Goal: Task Accomplishment & Management: Manage account settings

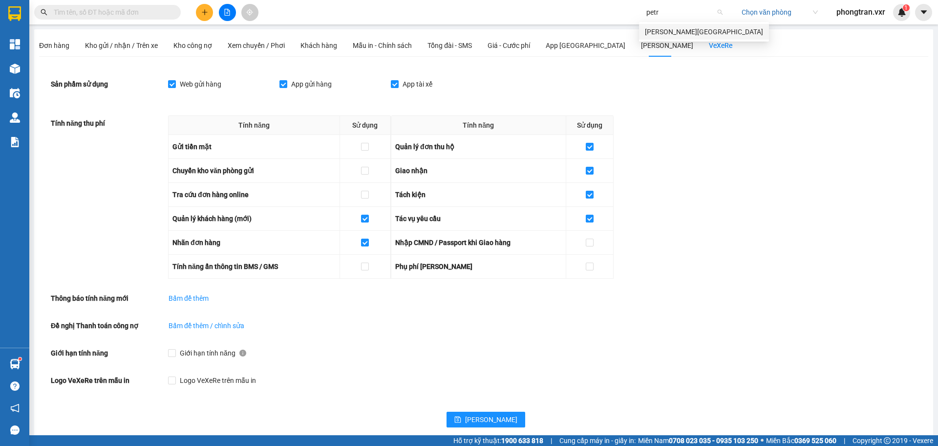
type input "petro"
click at [707, 29] on div "Petro Bình Phước" at bounding box center [704, 31] width 118 height 11
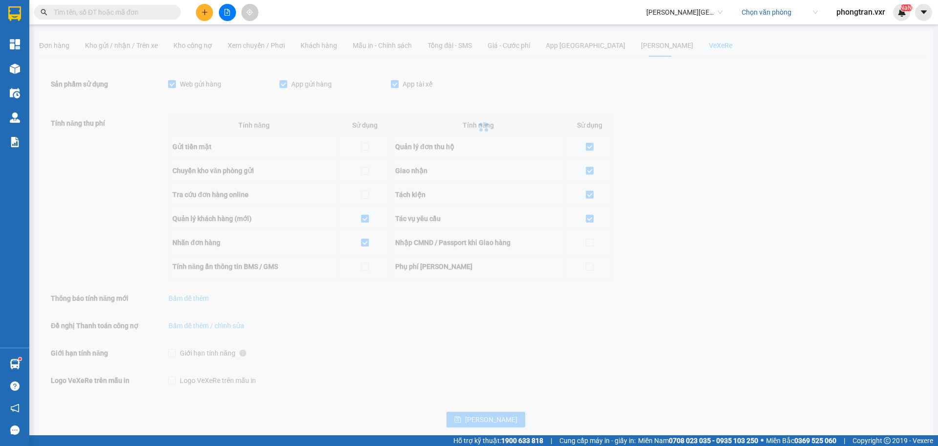
checkbox input "true"
checkbox input "false"
checkbox input "true"
checkbox input "false"
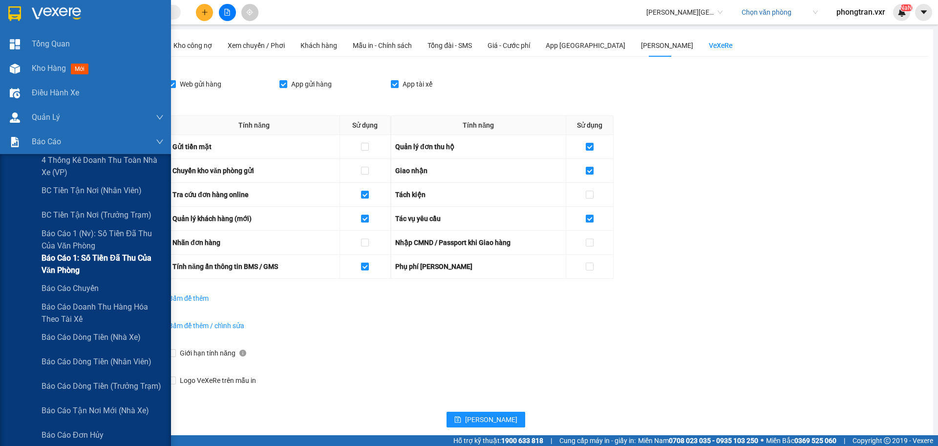
click at [72, 252] on span "Báo cáo 1: Số tiền đã thu của văn phòng" at bounding box center [103, 264] width 122 height 24
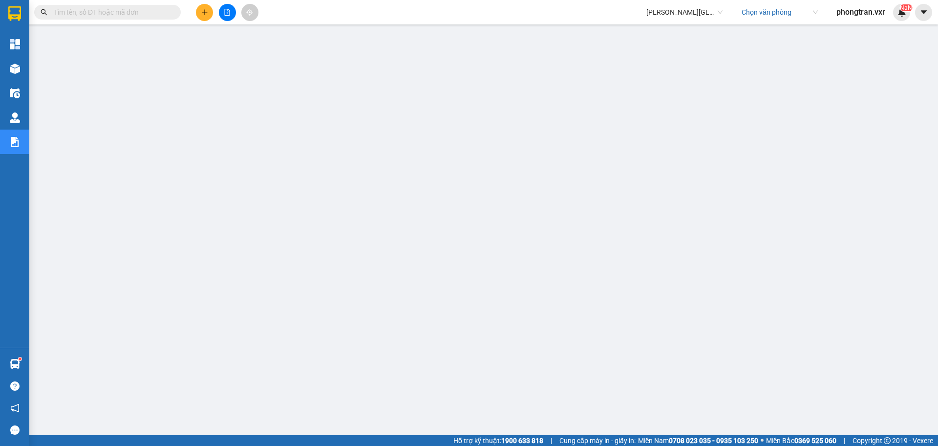
click at [661, 14] on span "Petro Bình Phước" at bounding box center [685, 12] width 76 height 15
type input "tuan trung"
click at [928, 21] on span at bounding box center [923, 12] width 17 height 17
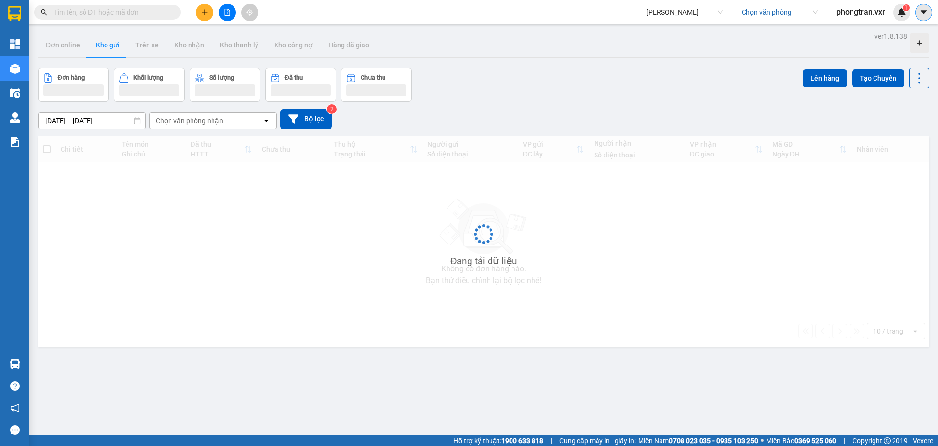
click at [926, 16] on icon "caret-down" at bounding box center [924, 12] width 9 height 9
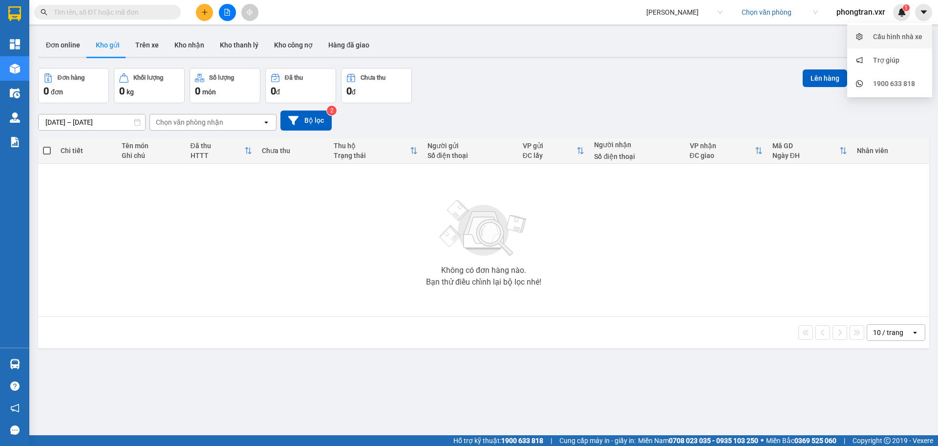
click at [903, 42] on div "Cấu hình nhà xe" at bounding box center [897, 36] width 49 height 11
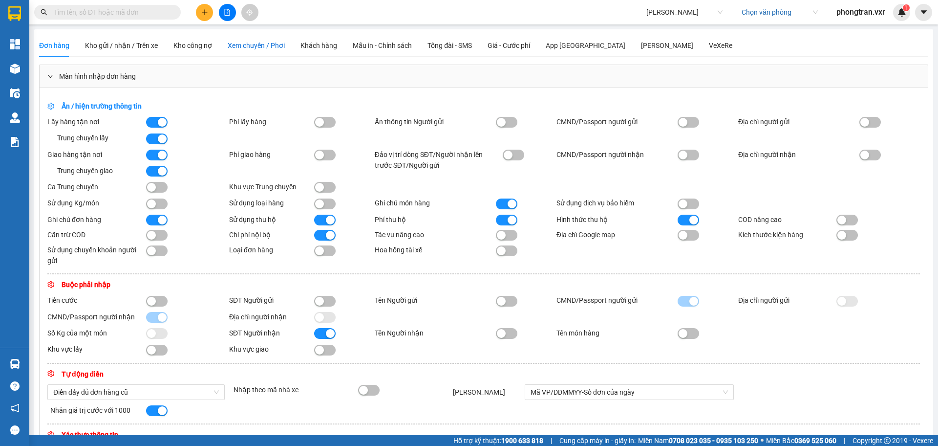
click at [254, 47] on span "Xem chuyến / Phơi" at bounding box center [256, 46] width 57 height 8
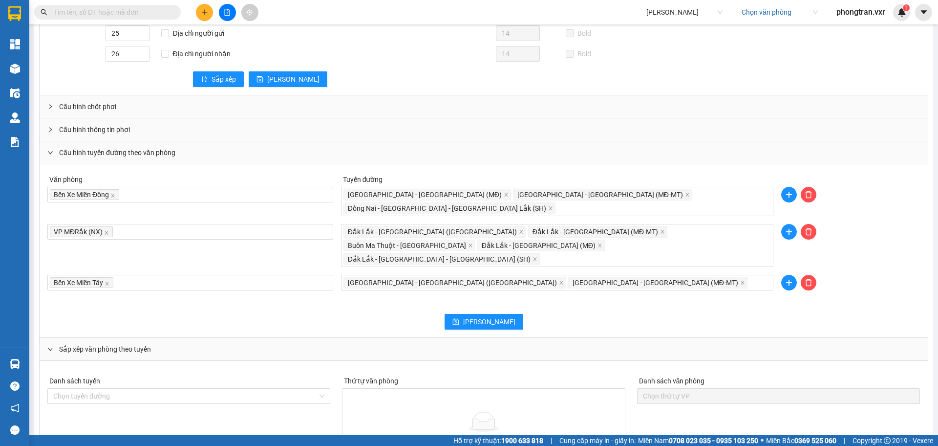
scroll to position [620, 0]
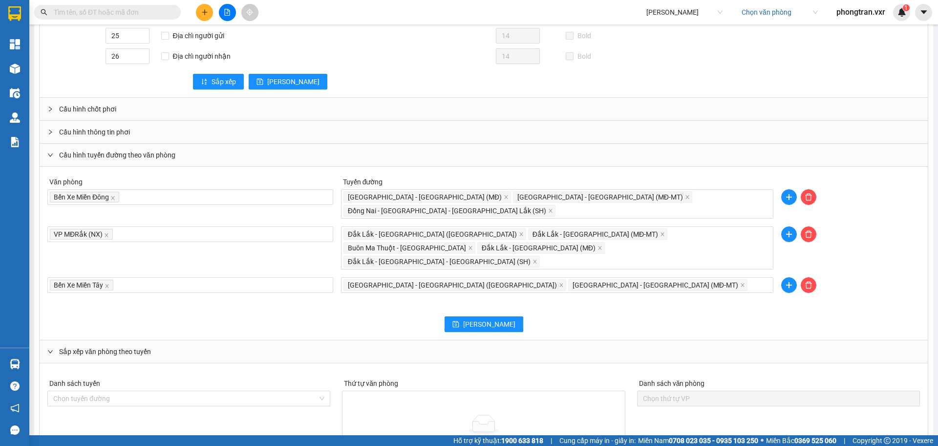
click at [660, 17] on span "Tuấn Trung" at bounding box center [685, 12] width 76 height 15
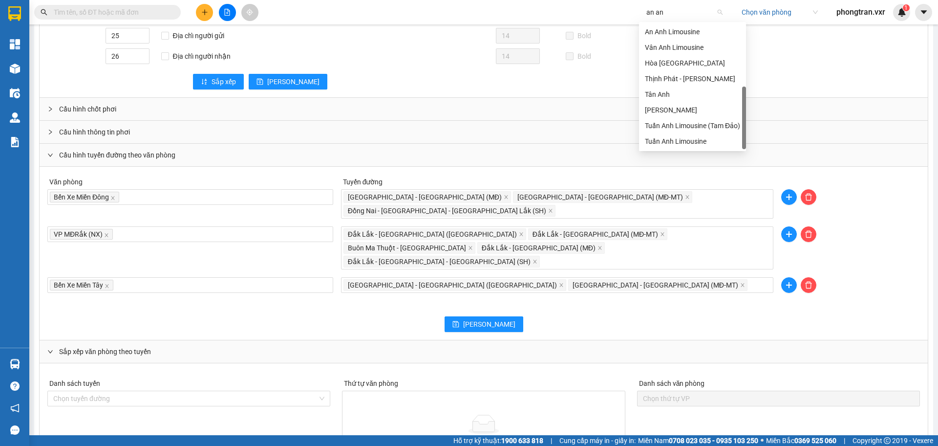
type input "an anh"
click at [658, 32] on div "An Anh Limousine" at bounding box center [692, 31] width 95 height 11
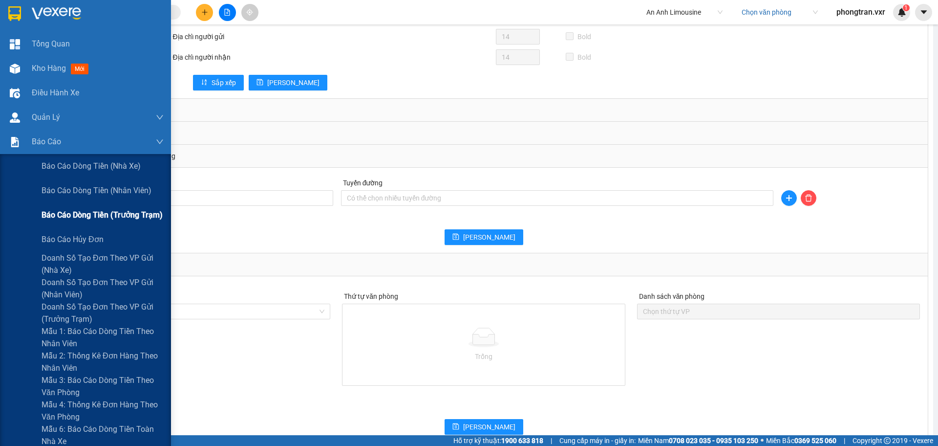
click at [60, 218] on span "Báo cáo dòng tiền (trưởng trạm)" at bounding box center [102, 215] width 121 height 12
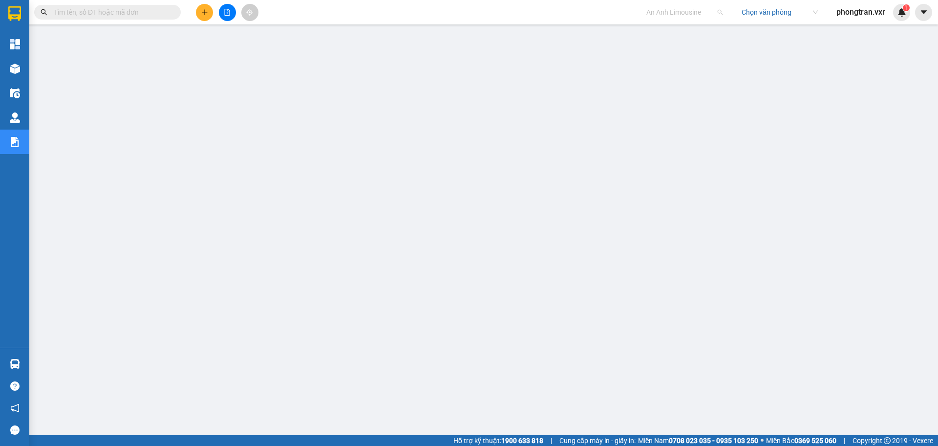
scroll to position [2295, 0]
click at [672, 6] on span "An Anh Limousine" at bounding box center [685, 12] width 76 height 15
type input "tuan trung"
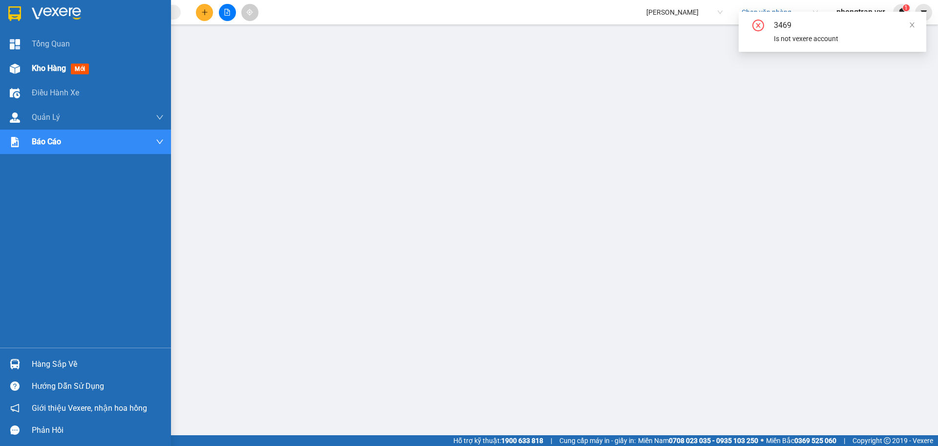
click at [8, 75] on div at bounding box center [14, 68] width 17 height 17
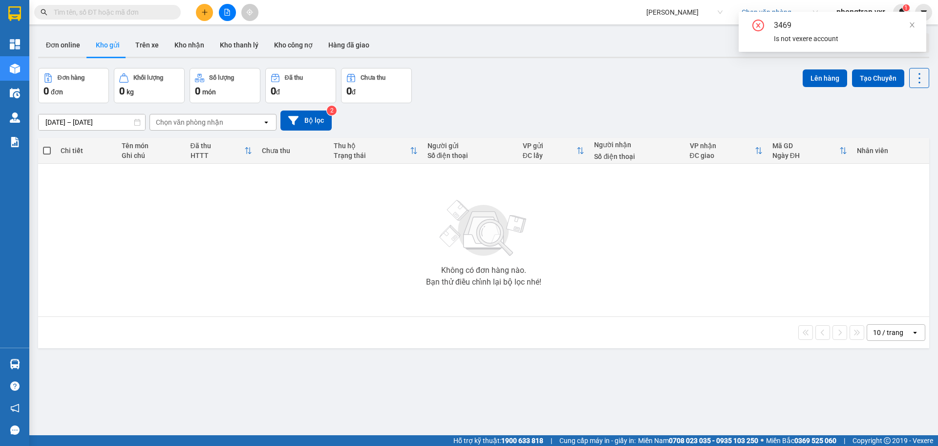
click at [921, 18] on div "3469 Is not vexere account" at bounding box center [833, 32] width 188 height 40
drag, startPoint x: 919, startPoint y: 16, endPoint x: 915, endPoint y: 28, distance: 13.0
click at [915, 28] on div "3469 Is not vexere account" at bounding box center [833, 32] width 188 height 40
click at [915, 28] on span at bounding box center [912, 25] width 7 height 8
click at [83, 13] on input "text" at bounding box center [111, 12] width 115 height 11
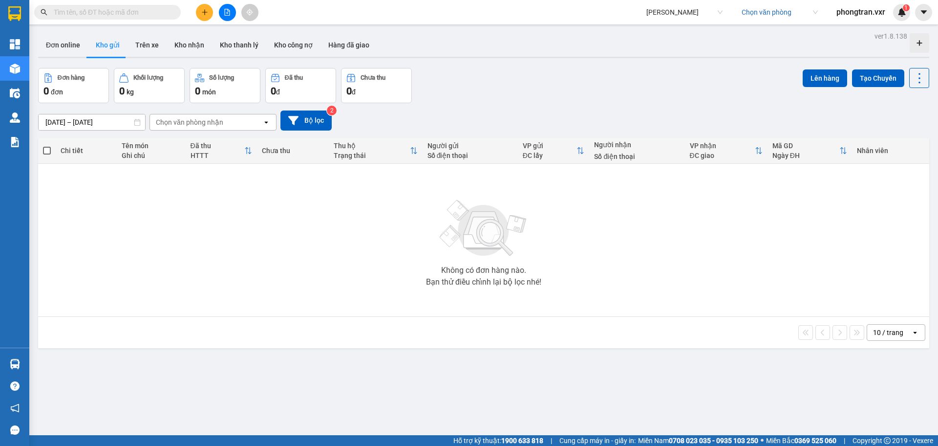
paste input "BXMD1208250001"
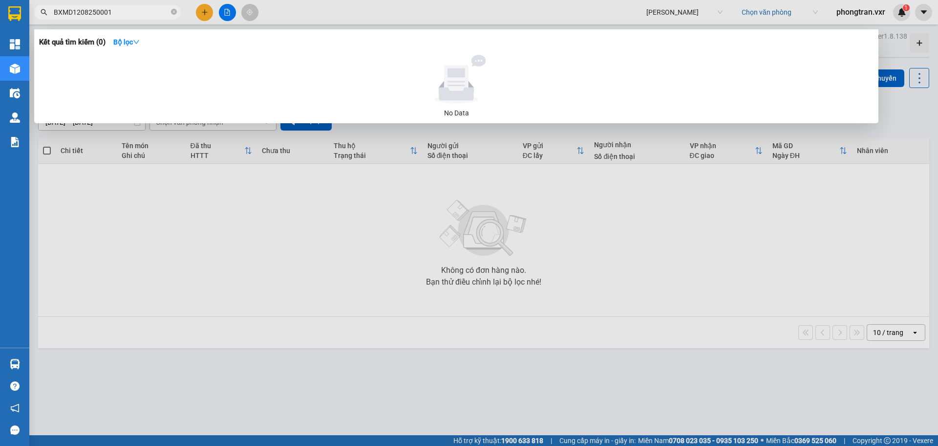
click at [54, 7] on input "BXMD1208250001" at bounding box center [111, 12] width 115 height 11
type input "BXMD1208250001"
click at [165, 288] on div at bounding box center [469, 223] width 938 height 446
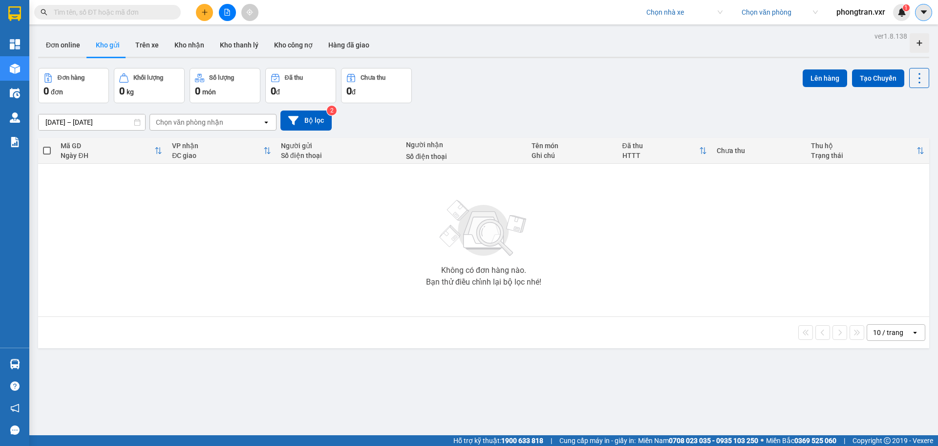
click at [923, 15] on icon "caret-down" at bounding box center [924, 12] width 9 height 9
click at [844, 11] on span "phongtran.vxr" at bounding box center [861, 12] width 65 height 12
click at [855, 22] on li "Đăng xuất" at bounding box center [860, 30] width 66 height 16
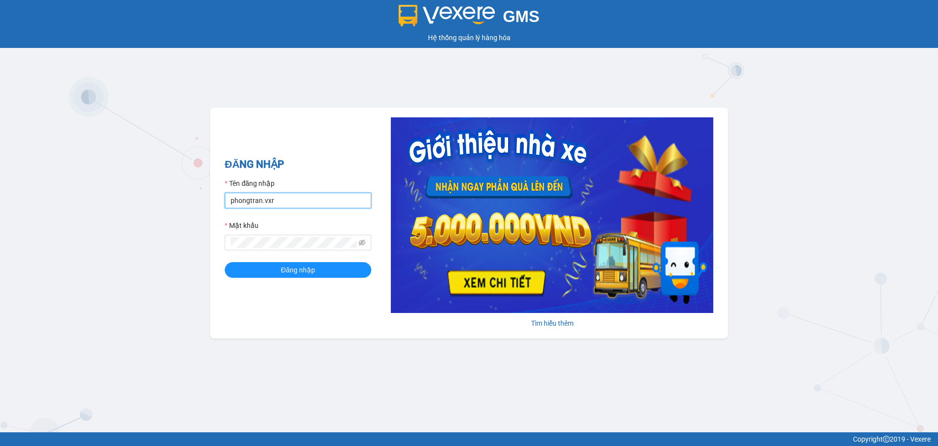
click at [279, 207] on input "phongtran.vxr" at bounding box center [298, 201] width 147 height 16
type input "p"
type input "phuongoanhkt.[GEOGRAPHIC_DATA]"
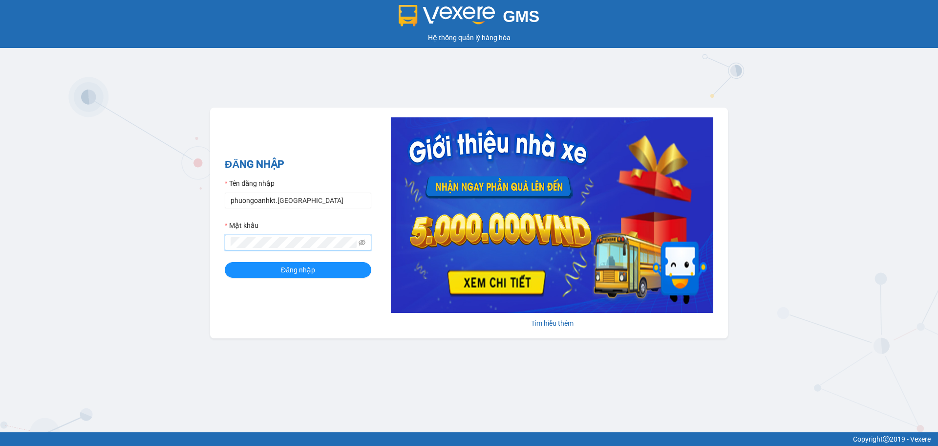
click at [225, 262] on button "Đăng nhập" at bounding box center [298, 270] width 147 height 16
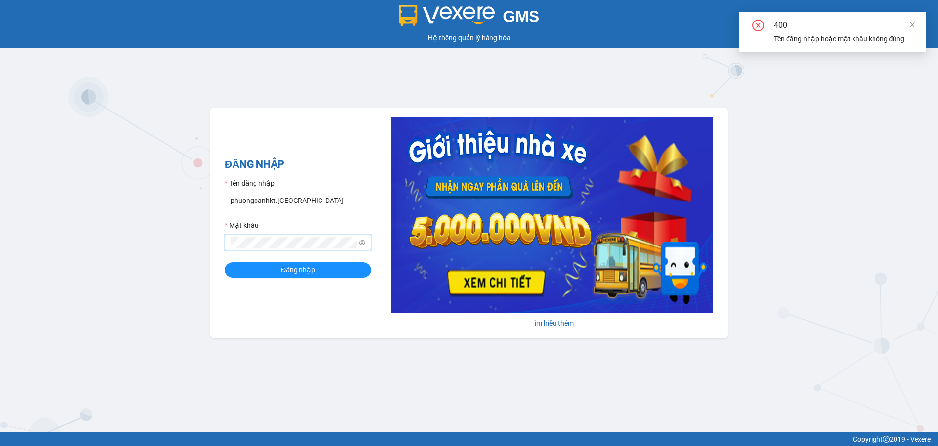
click at [357, 243] on span at bounding box center [298, 243] width 147 height 16
click at [363, 244] on icon "eye-invisible" at bounding box center [362, 243] width 7 height 6
click at [225, 262] on button "Đăng nhập" at bounding box center [298, 270] width 147 height 16
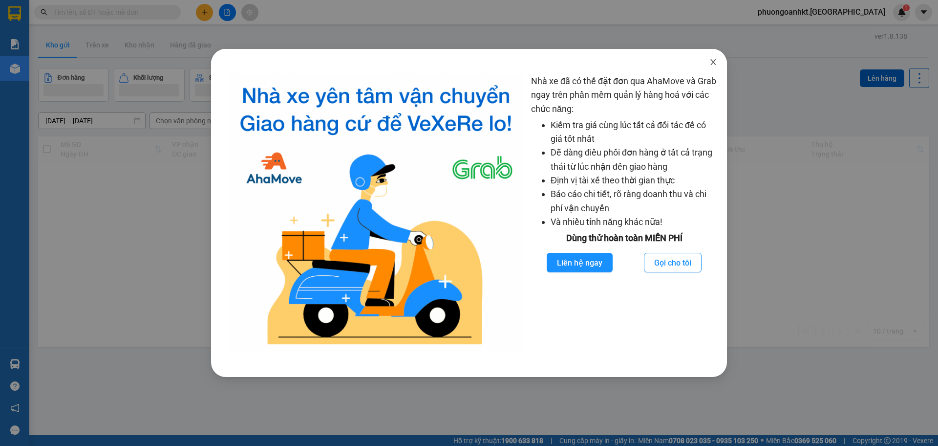
click at [714, 66] on icon "close" at bounding box center [714, 62] width 8 height 8
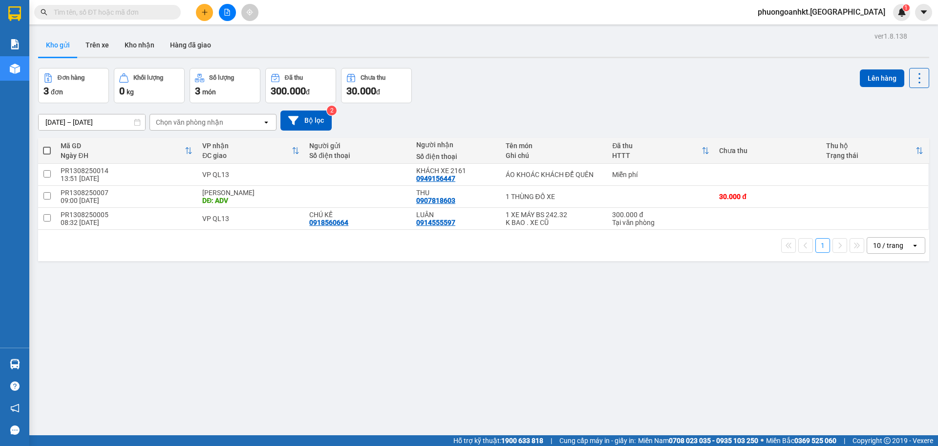
click at [872, 9] on span "phuongoanhkt.[GEOGRAPHIC_DATA]" at bounding box center [821, 12] width 143 height 12
click at [858, 31] on span "Đăng xuất" at bounding box center [845, 30] width 85 height 11
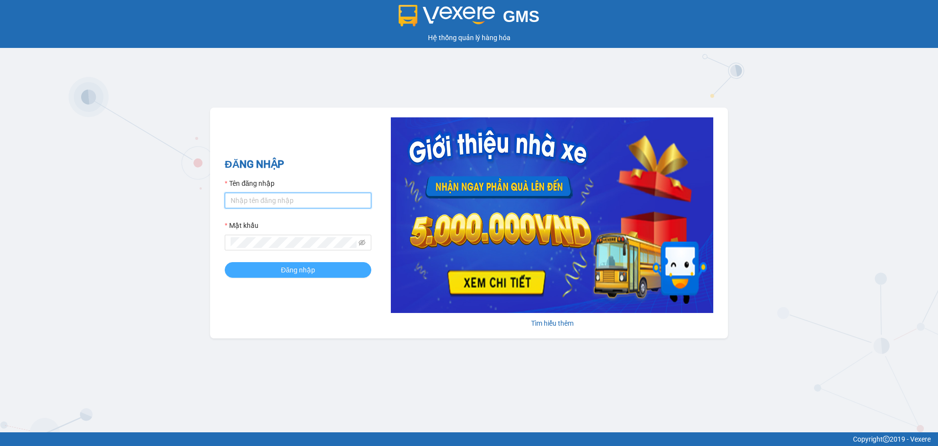
type input "phongtran.vxr"
click at [276, 272] on button "Đăng nhập" at bounding box center [298, 270] width 147 height 16
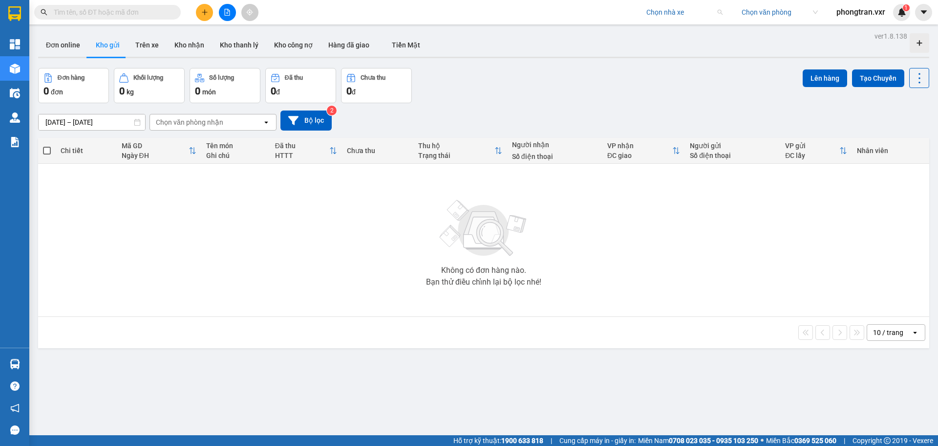
click at [655, 17] on input "search" at bounding box center [681, 12] width 69 height 15
type input "tuan trung"
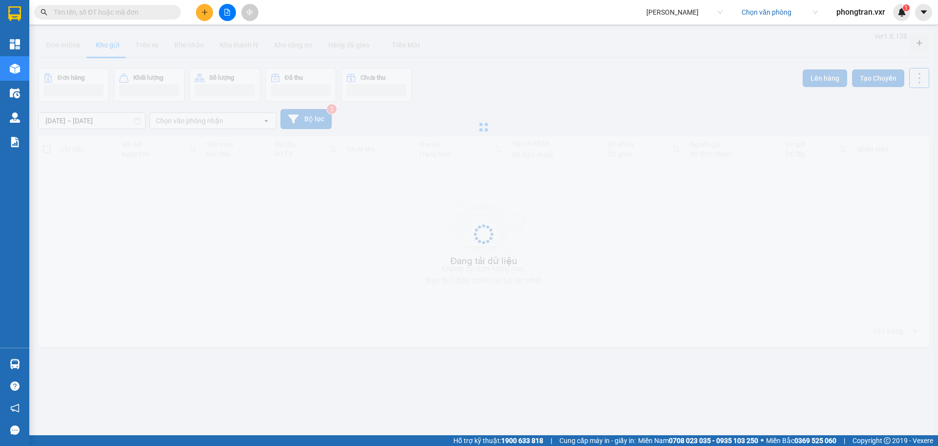
click at [138, 11] on input "text" at bounding box center [111, 12] width 115 height 11
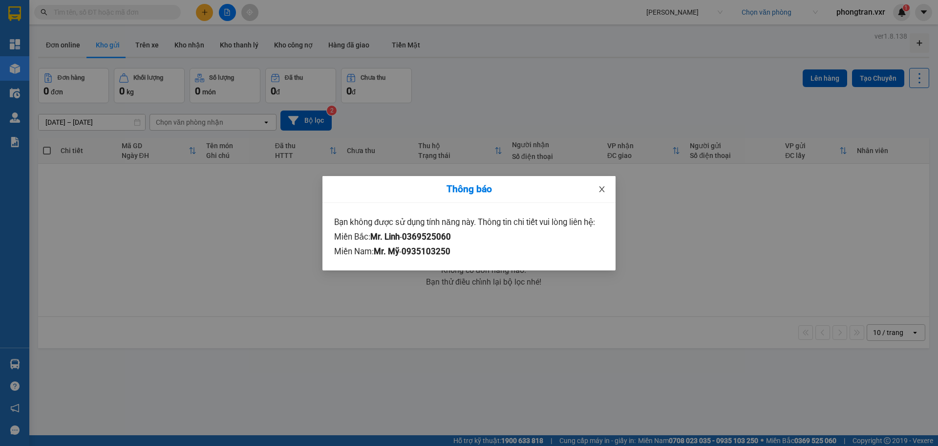
click at [615, 186] on span "Close" at bounding box center [601, 189] width 27 height 27
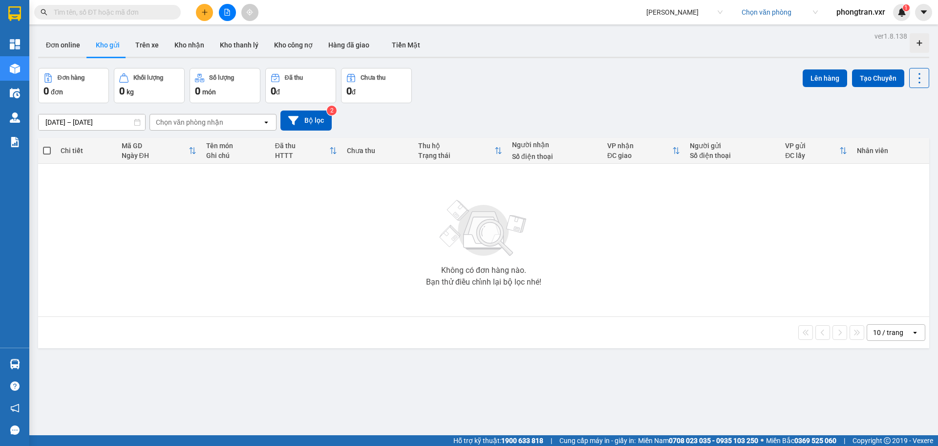
click at [113, 9] on input "text" at bounding box center [111, 12] width 115 height 11
paste input "text"
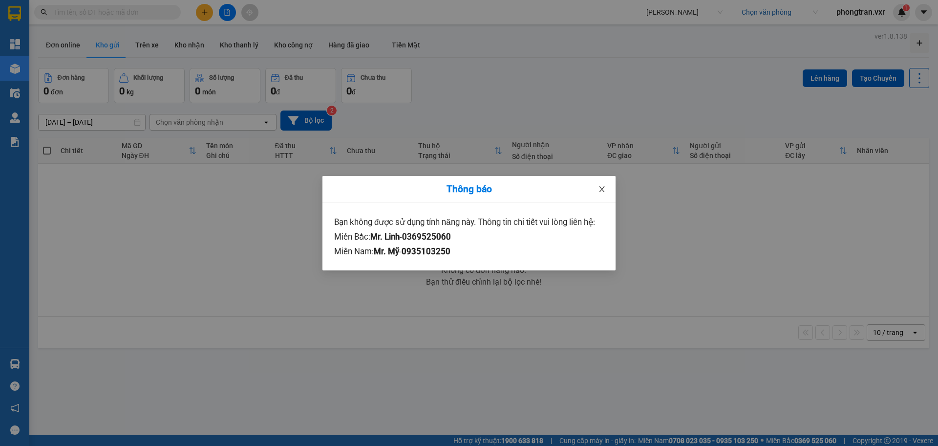
click at [603, 190] on icon "close" at bounding box center [601, 189] width 5 height 6
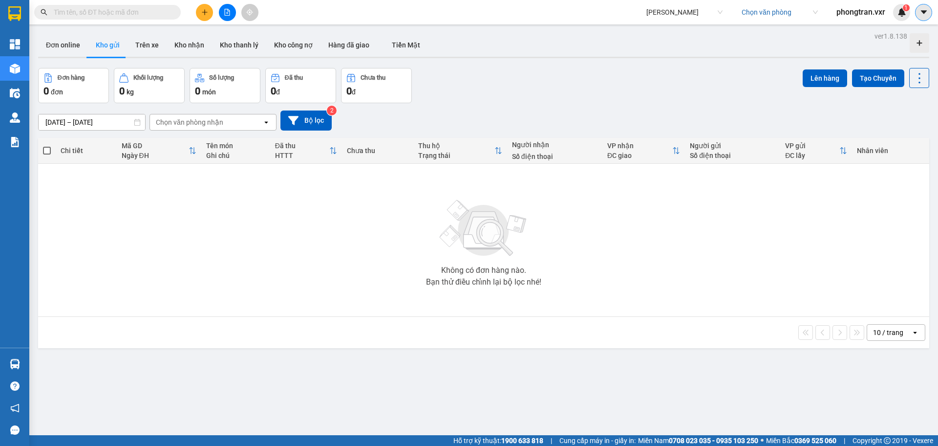
click at [921, 14] on icon "caret-down" at bounding box center [924, 12] width 9 height 9
click at [902, 27] on div "Cấu hình nhà xe" at bounding box center [889, 36] width 73 height 19
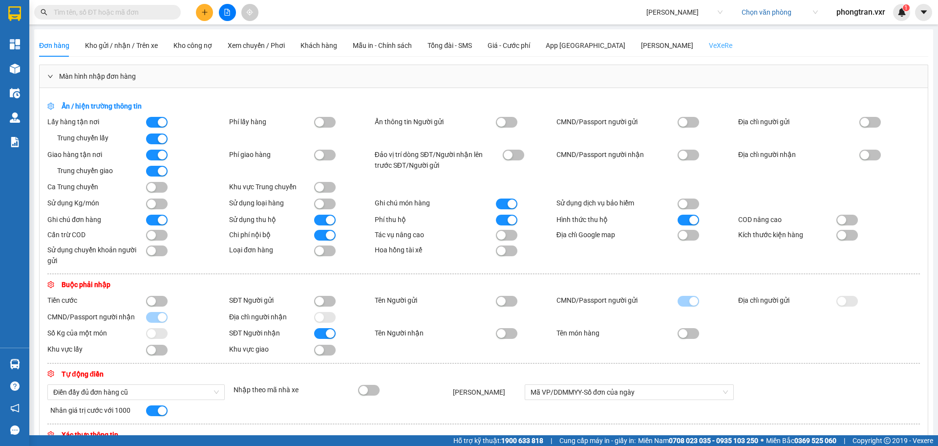
click at [709, 38] on div "VeXeRe" at bounding box center [720, 45] width 23 height 22
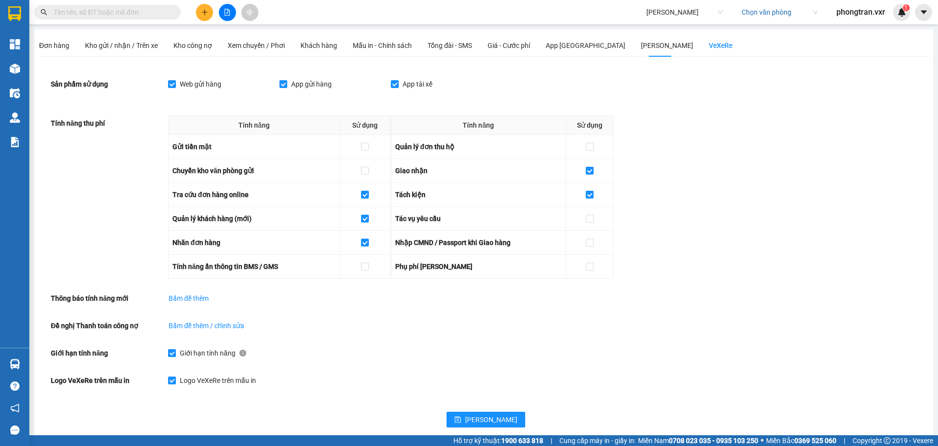
drag, startPoint x: 177, startPoint y: 350, endPoint x: 190, endPoint y: 352, distance: 12.9
click at [176, 351] on span "Giới hạn tính năng" at bounding box center [213, 353] width 74 height 11
click at [175, 351] on input "Giới hạn tính năng" at bounding box center [171, 352] width 7 height 7
checkbox input "false"
click at [478, 413] on button "[PERSON_NAME]" at bounding box center [486, 420] width 79 height 16
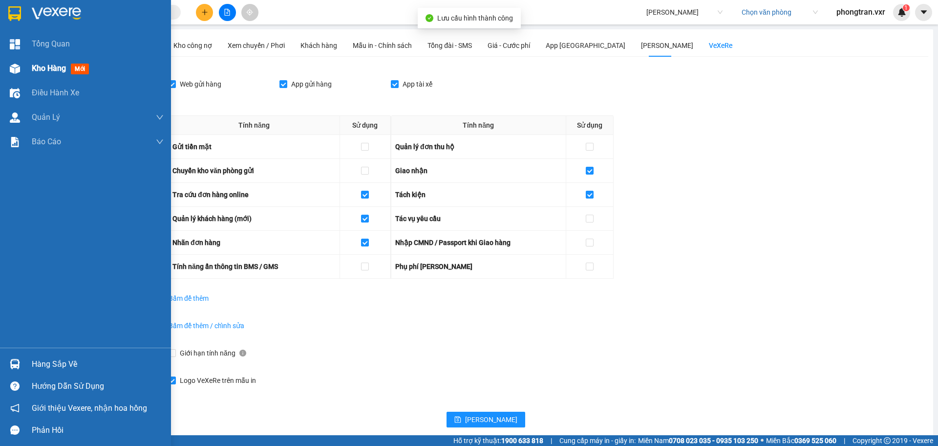
click at [52, 74] on div "Kho hàng mới" at bounding box center [62, 68] width 61 height 12
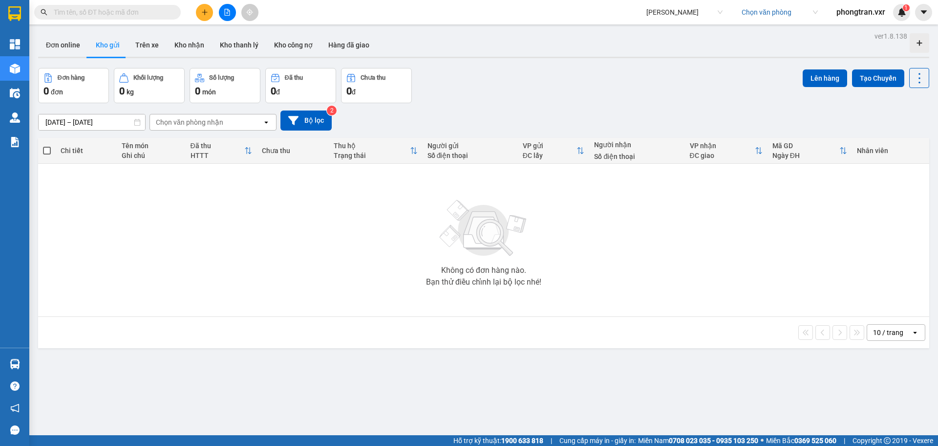
click at [132, 10] on input "text" at bounding box center [111, 12] width 115 height 11
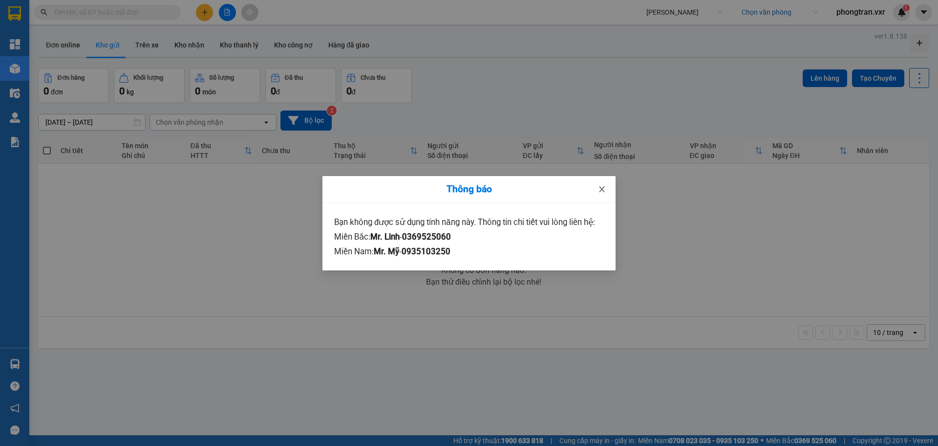
click at [612, 187] on span "Close" at bounding box center [601, 189] width 27 height 27
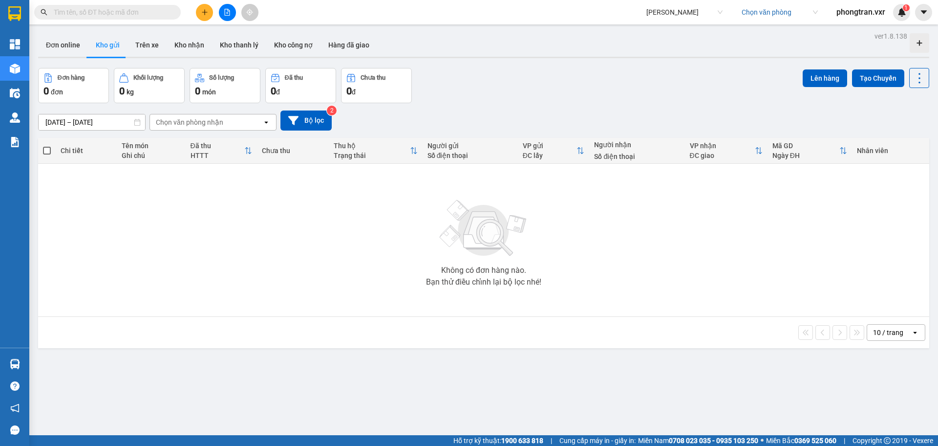
click at [106, 6] on span at bounding box center [107, 12] width 147 height 15
click at [106, 12] on input "text" at bounding box center [111, 12] width 115 height 11
click at [128, 10] on input "text" at bounding box center [111, 12] width 115 height 11
paste input "BXMD1208250001"
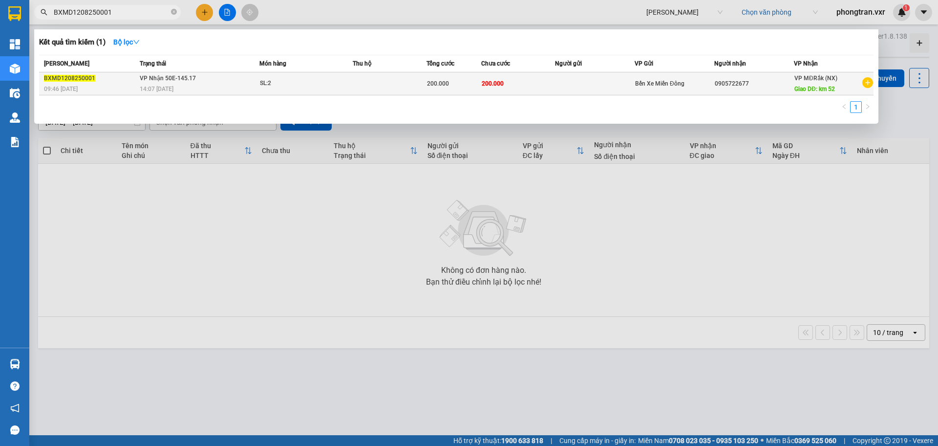
type input "BXMD1208250001"
click at [233, 80] on td "VP Nhận 50E-145.17 14:07 [DATE]" at bounding box center [198, 83] width 123 height 23
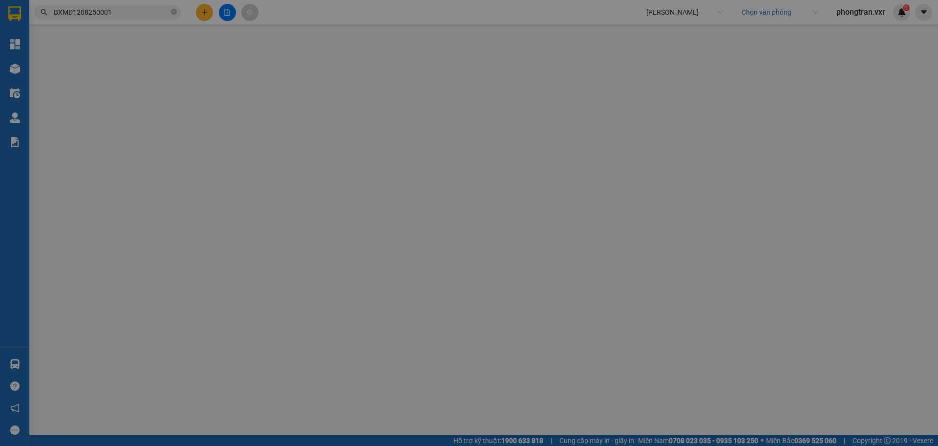
type input "0905722677"
type input "km 52"
type input "200.000"
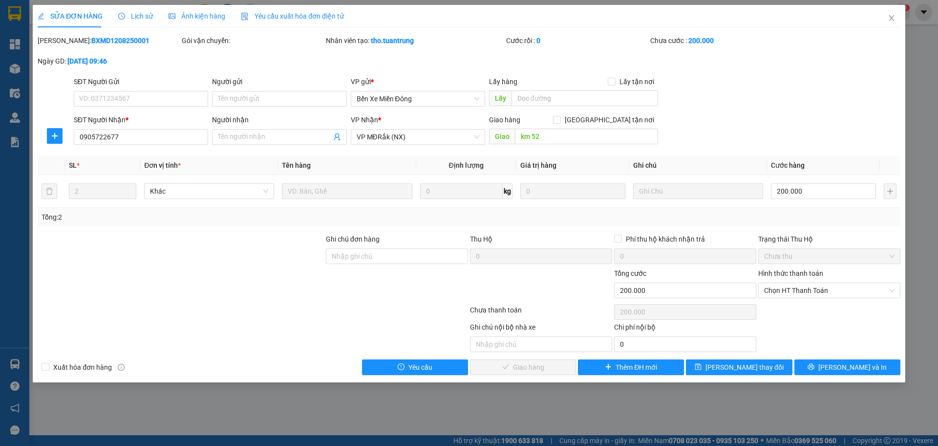
click at [146, 18] on span "Lịch sử" at bounding box center [135, 16] width 35 height 8
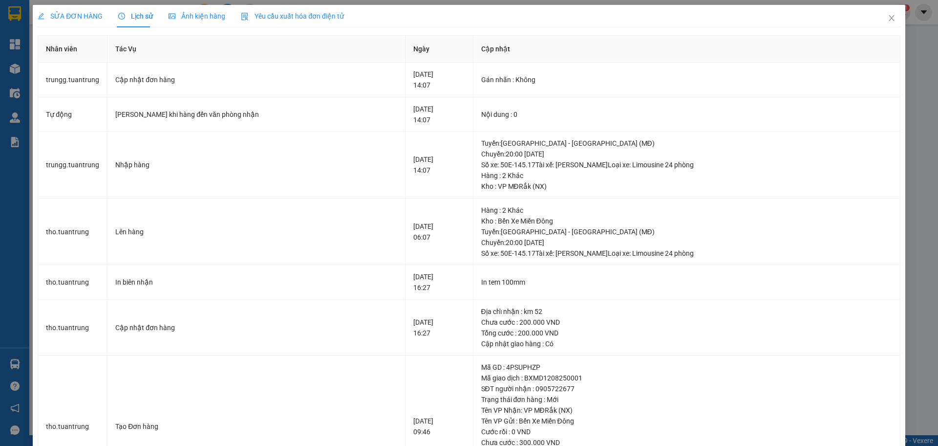
click at [90, 17] on span "SỬA ĐƠN HÀNG" at bounding box center [70, 16] width 65 height 8
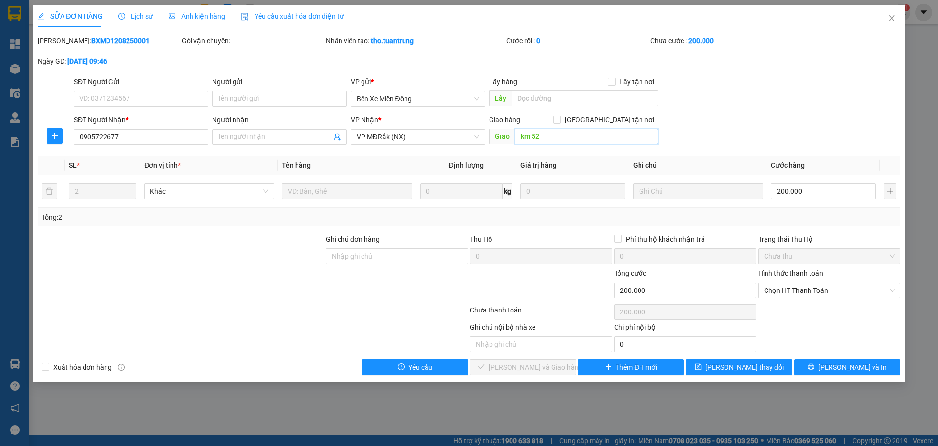
click at [554, 141] on input "km 52" at bounding box center [586, 137] width 143 height 16
drag, startPoint x: 903, startPoint y: 22, endPoint x: 695, endPoint y: 22, distance: 207.7
click at [903, 21] on span "Close" at bounding box center [891, 18] width 27 height 27
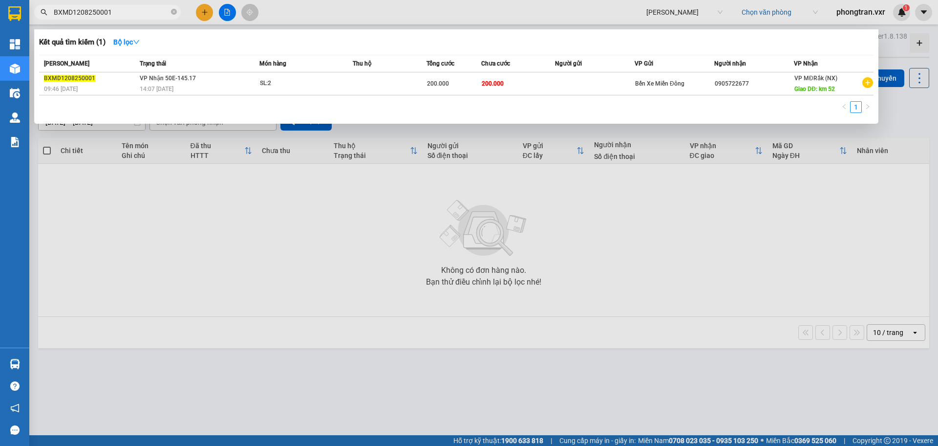
click at [120, 9] on input "BXMD1208250001" at bounding box center [111, 12] width 115 height 11
paste input "24"
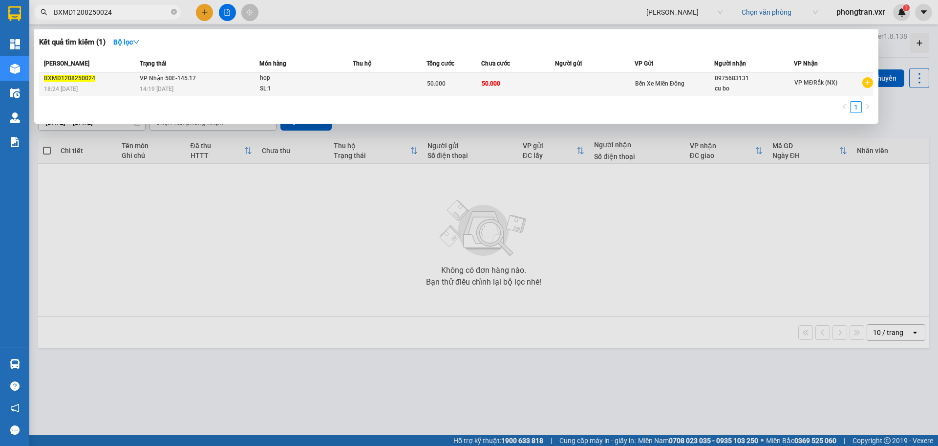
type input "BXMD1208250024"
click at [610, 92] on td at bounding box center [595, 83] width 80 height 23
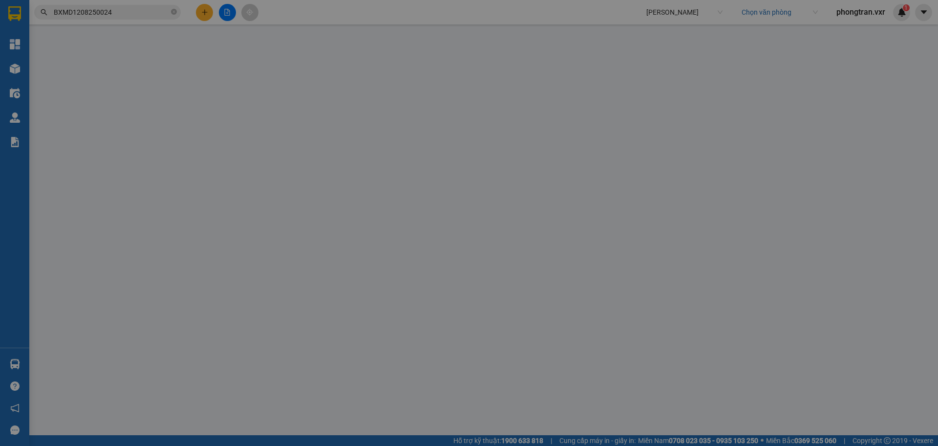
type input "0975683131"
type input "cu bo"
type input "50.000"
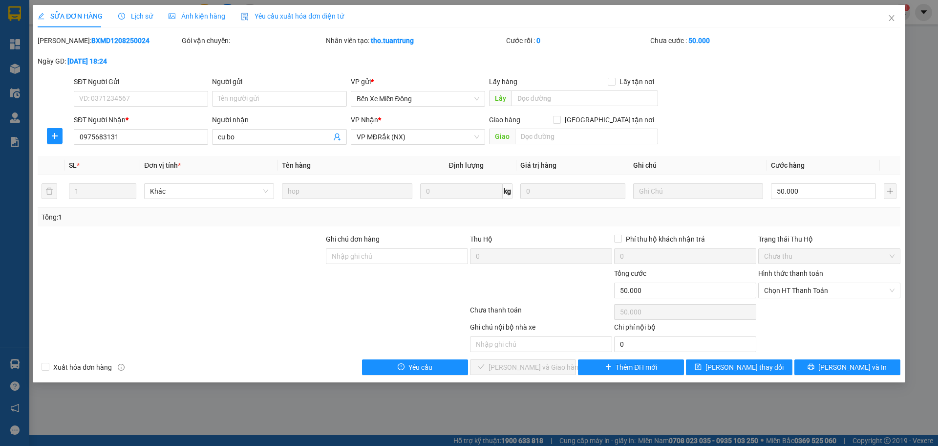
click at [137, 17] on span "Lịch sử" at bounding box center [135, 16] width 35 height 8
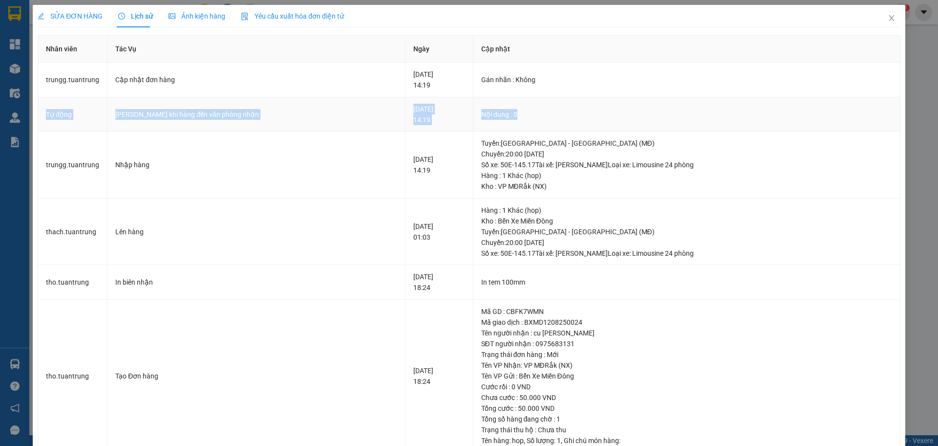
drag, startPoint x: 44, startPoint y: 109, endPoint x: 495, endPoint y: 118, distance: 450.2
click at [495, 118] on tr "Tự động Gửi Zalo khi hàng đến văn phòng nhận [DATE] 14:19 Nội dung : 0" at bounding box center [469, 114] width 863 height 35
click at [379, 96] on tbody "trungg.tuantrung Cập nhật đơn hàng [DATE] 14:19 Gán nhãn : Không Tự động Gửi …" at bounding box center [469, 258] width 863 height 390
click at [414, 109] on div "[DATE] 14:19" at bounding box center [439, 115] width 51 height 22
click at [406, 130] on td "[DATE] 14:19" at bounding box center [439, 114] width 67 height 35
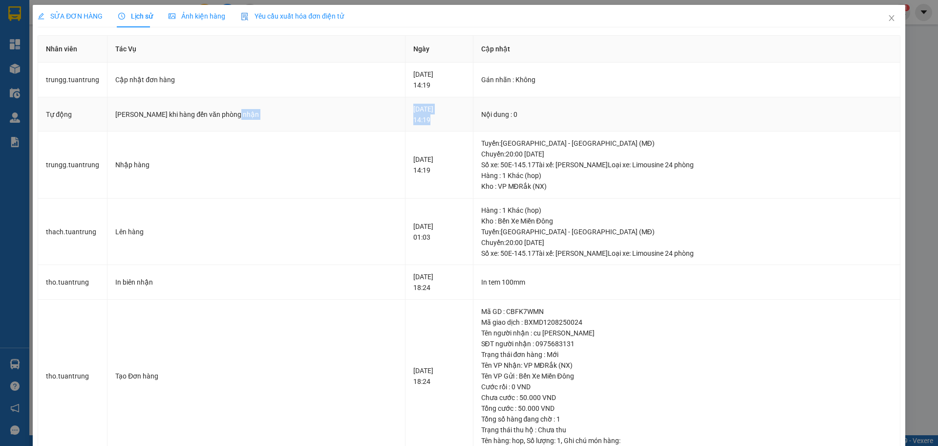
drag, startPoint x: 388, startPoint y: 116, endPoint x: 345, endPoint y: 111, distance: 43.3
click at [342, 112] on tr "Tự động Gửi Zalo khi hàng đến văn phòng nhận [DATE] 14:19 Nội dung : 0" at bounding box center [469, 114] width 863 height 35
drag, startPoint x: 490, startPoint y: 116, endPoint x: 290, endPoint y: 76, distance: 203.8
click at [338, 102] on tr "Tự động Gửi Zalo khi hàng đến văn phòng nhận [DATE] 14:19 Nội dung : 0" at bounding box center [469, 114] width 863 height 35
drag, startPoint x: 114, startPoint y: 113, endPoint x: 246, endPoint y: 112, distance: 132.0
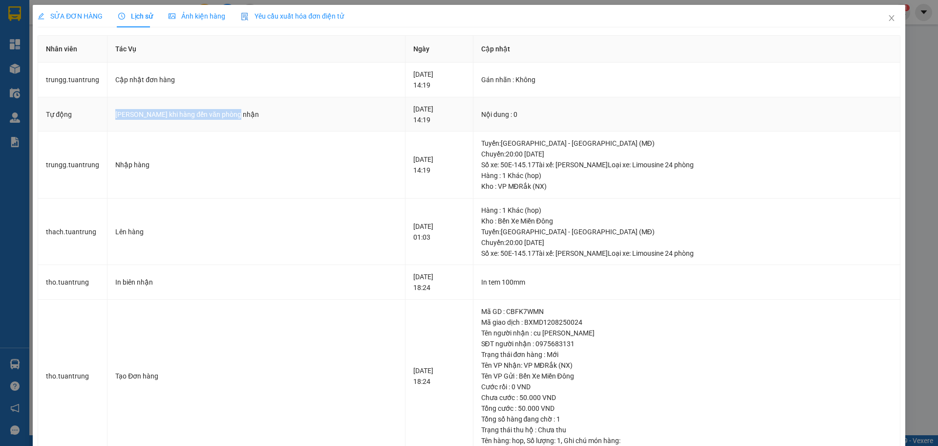
click at [246, 112] on div "[PERSON_NAME] khi hàng đến văn phòng nhận" at bounding box center [256, 114] width 282 height 11
drag, startPoint x: 44, startPoint y: 110, endPoint x: 501, endPoint y: 115, distance: 456.5
click at [501, 115] on tr "Tự động Gửi Zalo khi hàng đến văn phòng nhận [DATE] 14:19 Nội dung : 0" at bounding box center [469, 114] width 863 height 35
click at [878, 23] on span "Close" at bounding box center [891, 18] width 27 height 27
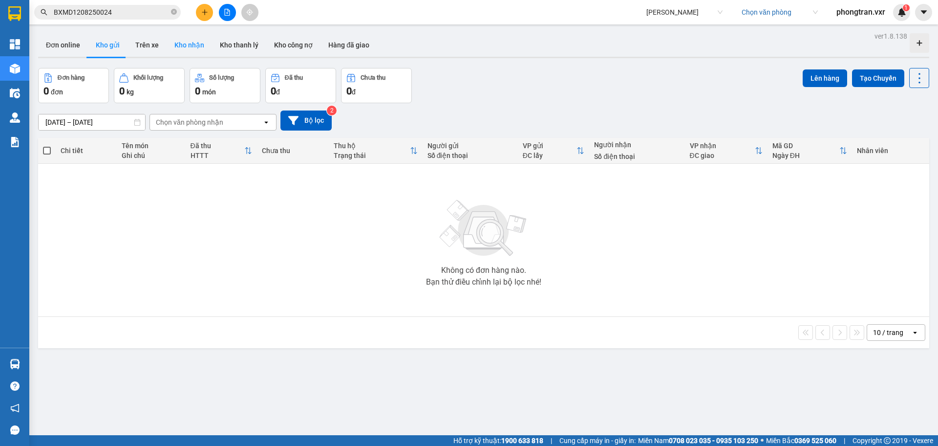
click at [183, 48] on button "Kho nhận" at bounding box center [189, 44] width 45 height 23
click at [767, 18] on input "search" at bounding box center [776, 12] width 69 height 15
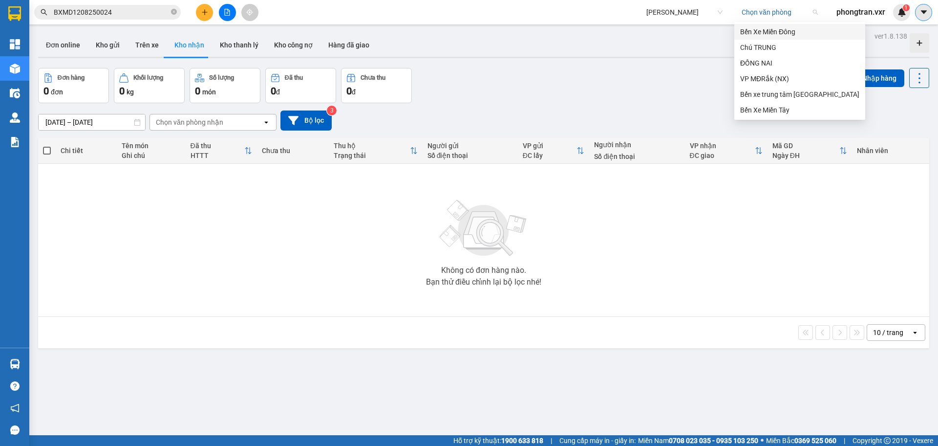
click at [924, 20] on button at bounding box center [923, 12] width 17 height 17
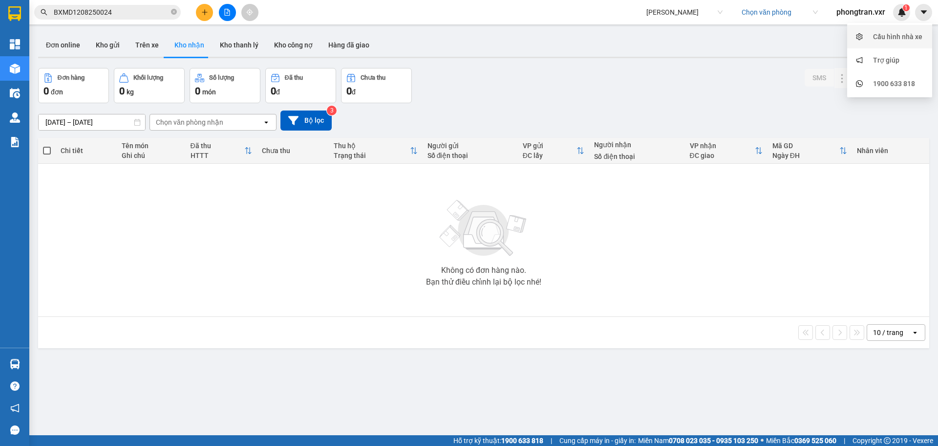
click at [891, 44] on div "Cấu hình nhà xe" at bounding box center [889, 36] width 73 height 19
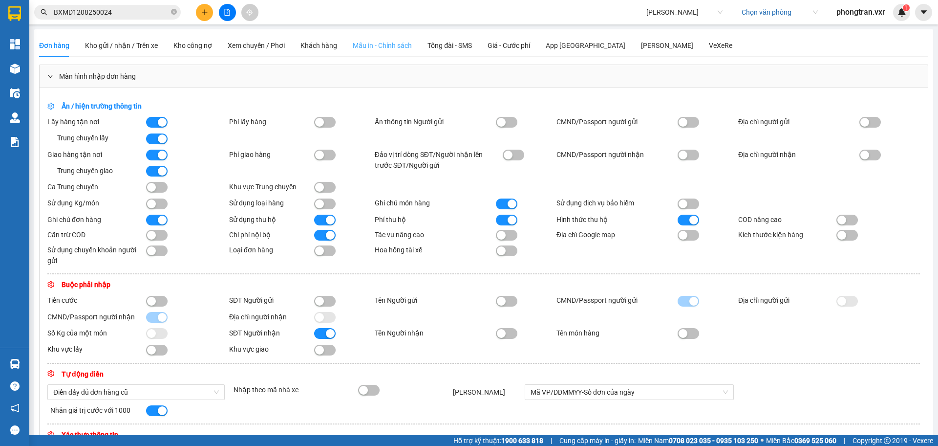
click at [373, 35] on div "Mẫu in - Chính sách" at bounding box center [382, 45] width 59 height 22
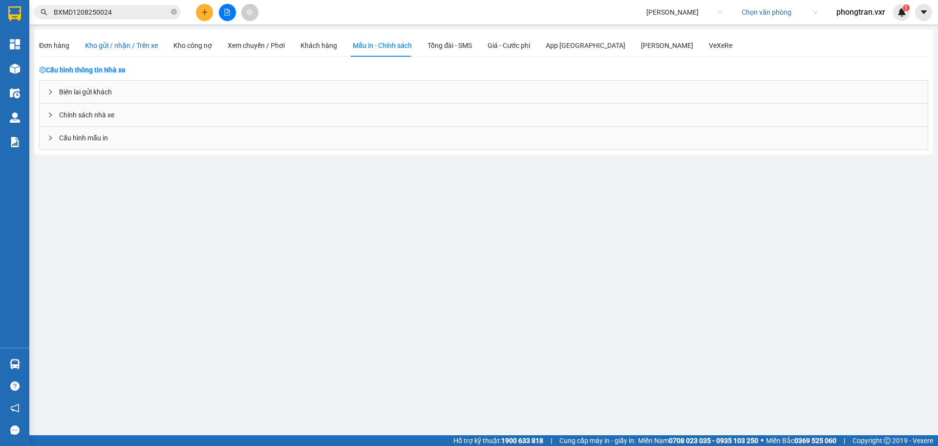
click at [127, 49] on span "Kho gửi / nhận / Trên xe" at bounding box center [121, 46] width 73 height 8
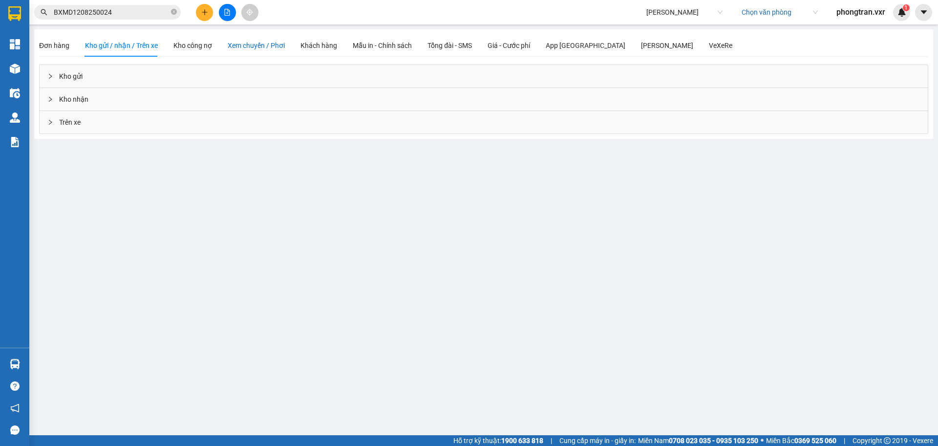
click at [257, 45] on span "Xem chuyến / Phơi" at bounding box center [256, 46] width 57 height 8
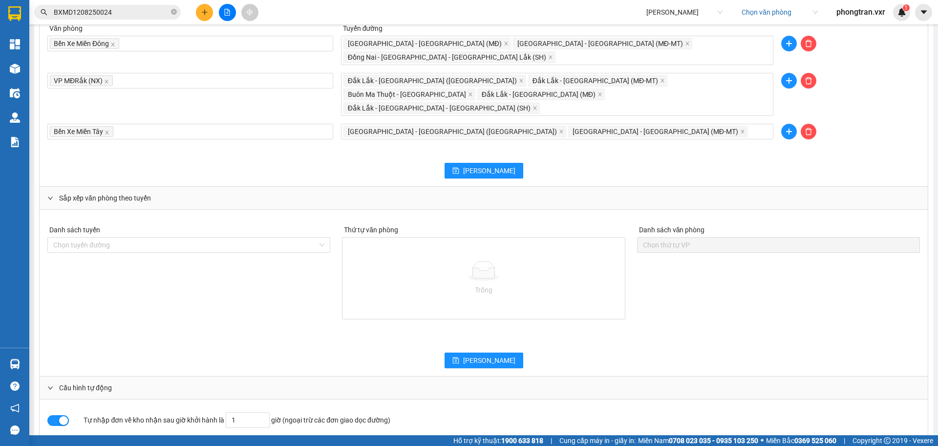
scroll to position [804, 0]
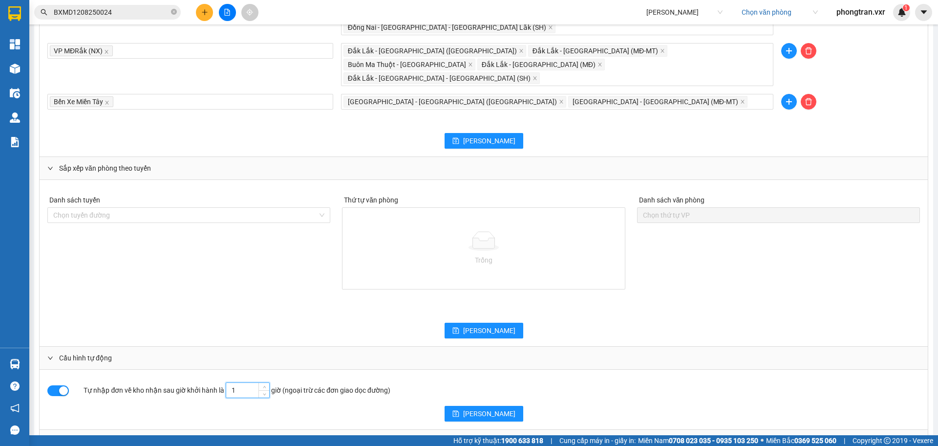
click at [241, 383] on input "1" at bounding box center [247, 390] width 43 height 15
drag, startPoint x: 242, startPoint y: 364, endPoint x: 226, endPoint y: 362, distance: 15.8
click at [226, 383] on input "1" at bounding box center [247, 390] width 43 height 15
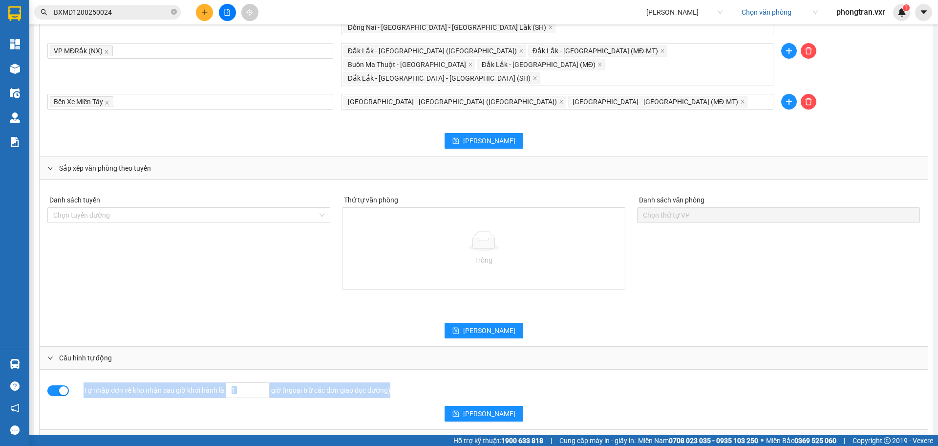
drag, startPoint x: 391, startPoint y: 363, endPoint x: 82, endPoint y: 358, distance: 309.0
click at [82, 382] on div "Tự nhập đơn về kho nhận sau giờ khởi hành là 1 giờ (ngoại trừ các đơn giao dọc …" at bounding box center [483, 390] width 873 height 16
click at [462, 370] on div "Tự nhập đơn về kho nhận sau giờ khởi hành là 1 giờ (ngoại trừ các đơn giao dọc …" at bounding box center [484, 400] width 889 height 60
click at [423, 382] on div "Tự nhập đơn về kho nhận sau giờ khởi hành là 1 giờ (ngoại trừ các đơn giao dọc …" at bounding box center [375, 390] width 582 height 16
click at [248, 383] on input "1" at bounding box center [247, 390] width 43 height 15
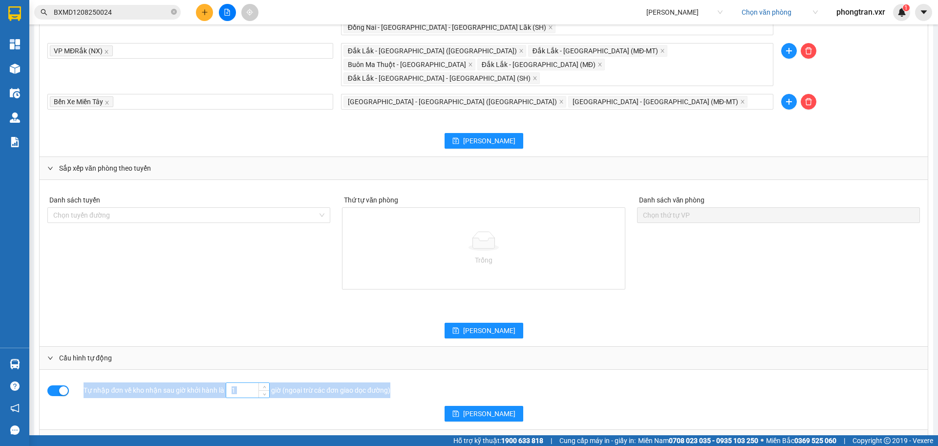
click at [248, 383] on input "1" at bounding box center [247, 390] width 43 height 15
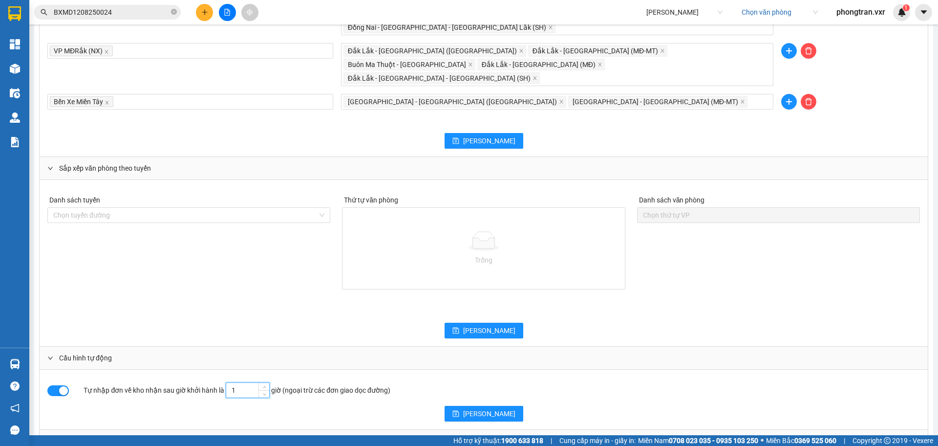
drag, startPoint x: 247, startPoint y: 359, endPoint x: 223, endPoint y: 364, distance: 24.5
click at [223, 382] on div "Tự nhập đơn về kho nhận sau giờ khởi hành là 1 giờ (ngoại trừ các đơn giao dọc …" at bounding box center [375, 390] width 582 height 16
type input "10"
click at [493, 406] on button "[PERSON_NAME]" at bounding box center [484, 414] width 79 height 16
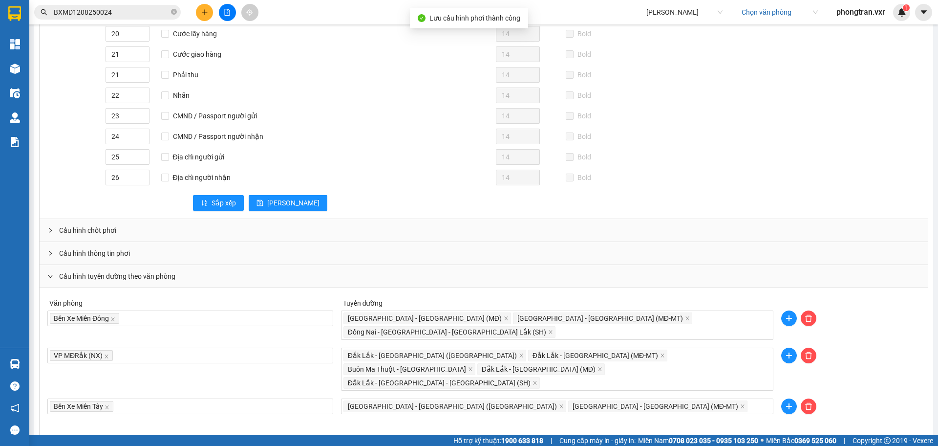
scroll to position [498, 0]
